Goal: Information Seeking & Learning: Learn about a topic

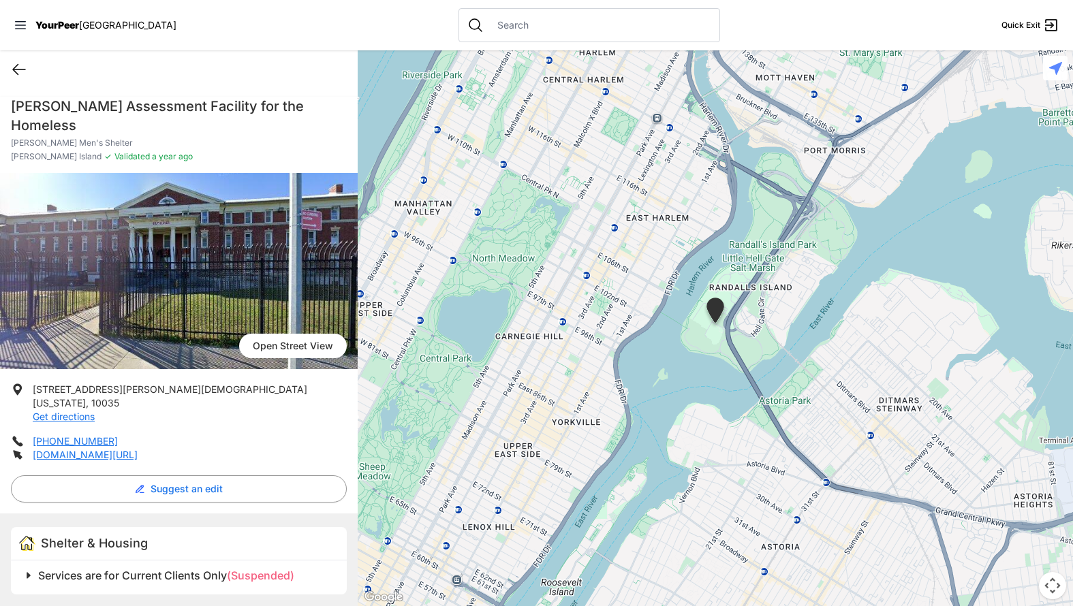
click at [24, 68] on icon at bounding box center [19, 69] width 16 height 16
select select "recentlyUpdated"
click at [25, 63] on icon at bounding box center [19, 69] width 16 height 16
select select "recentlyUpdated"
